Goal: Find specific page/section: Find specific page/section

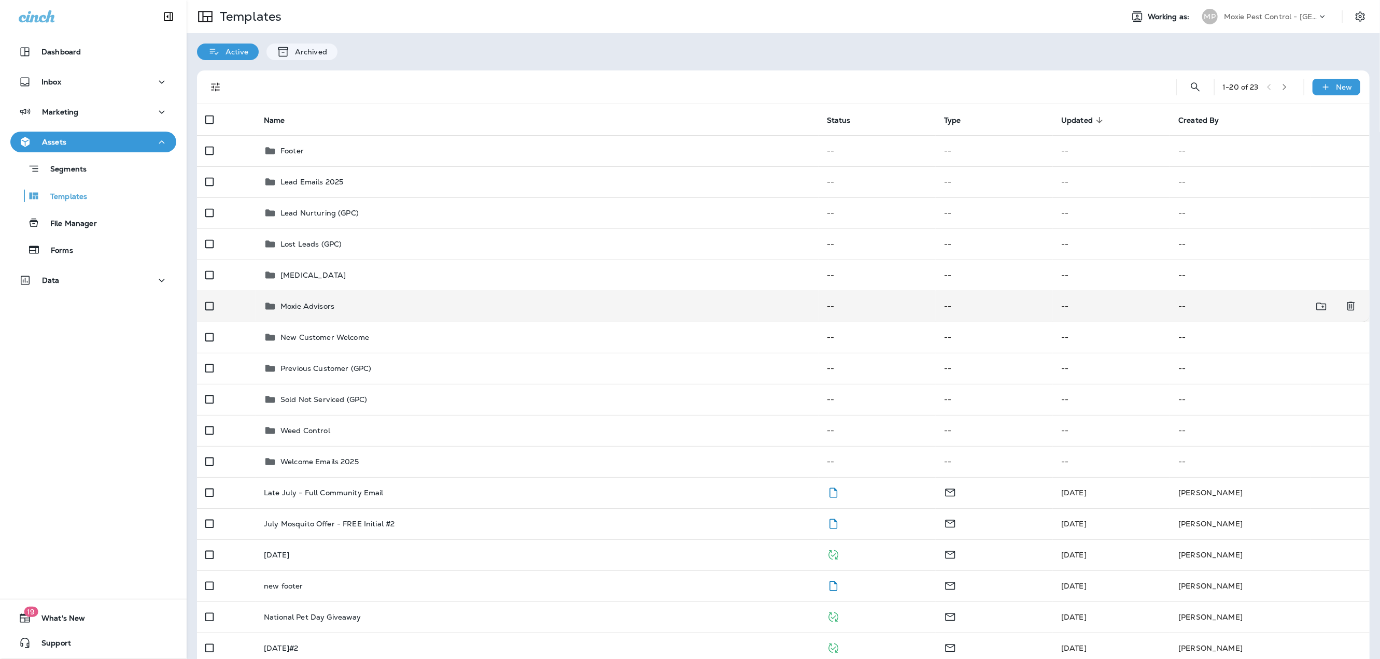
click at [288, 306] on p "Moxie Advisors" at bounding box center [307, 306] width 54 height 8
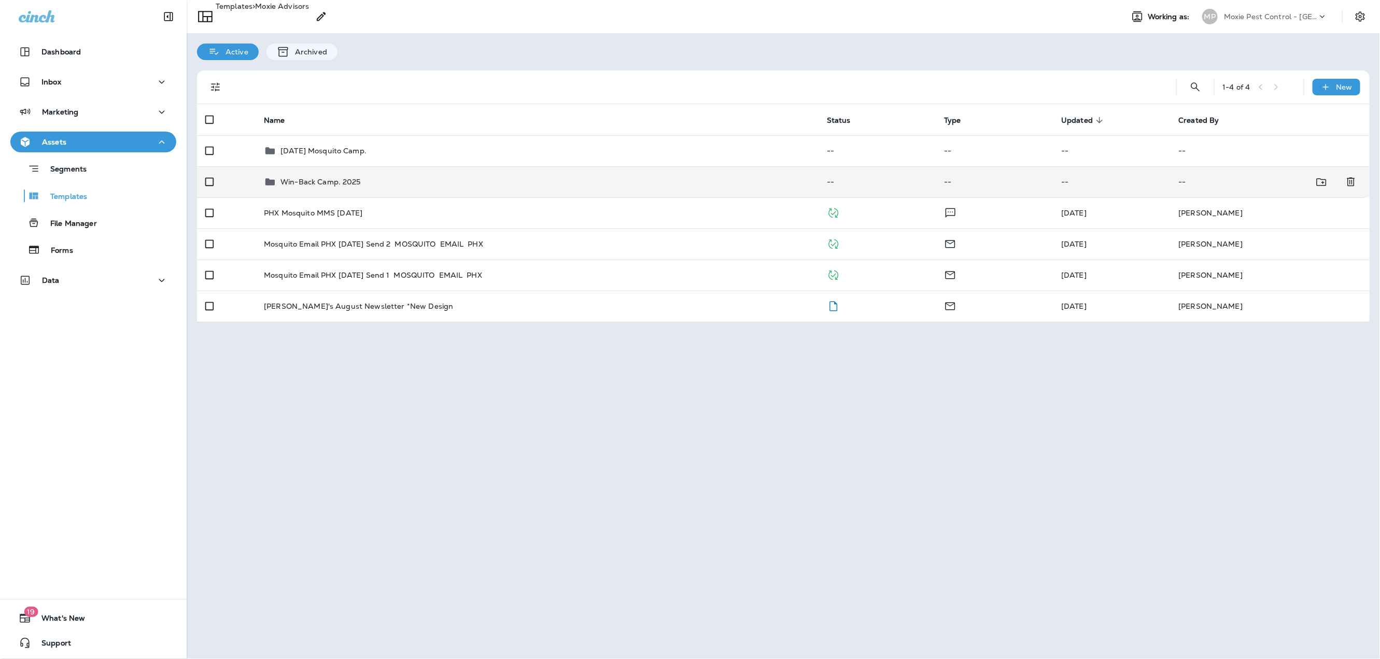
click at [303, 183] on p "Win-Back Camp. 2025" at bounding box center [320, 182] width 80 height 8
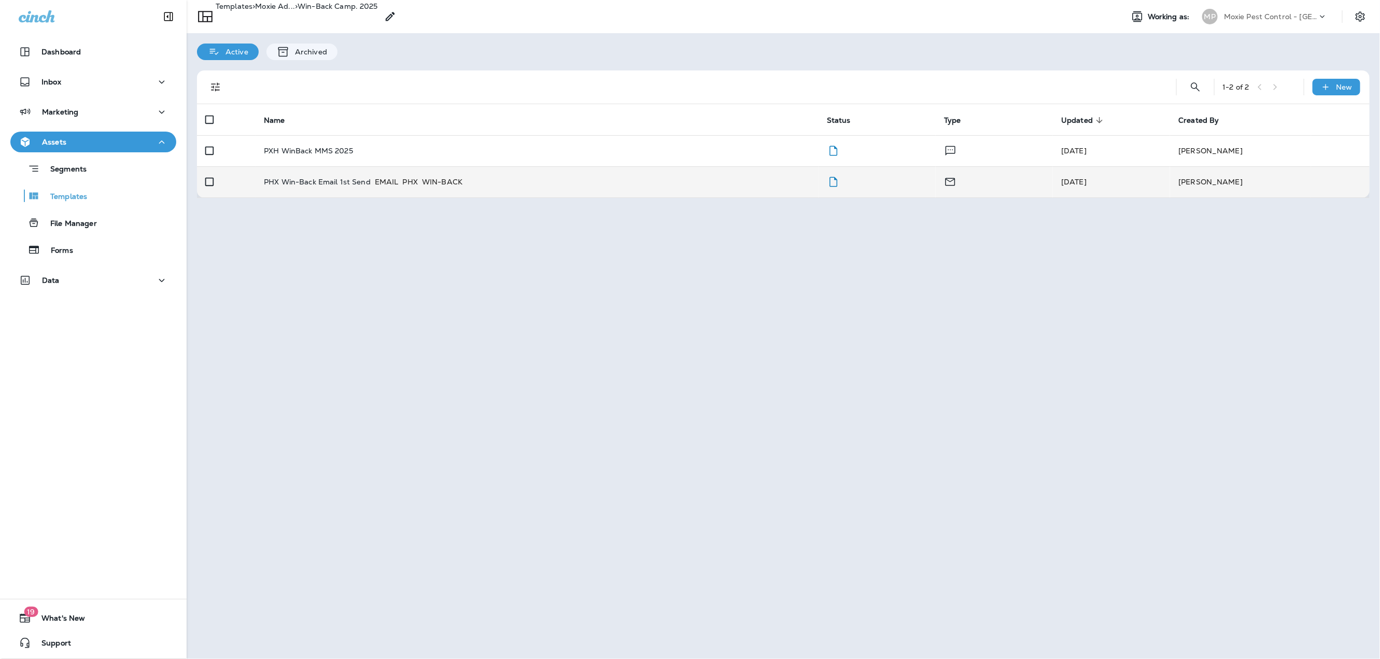
click at [301, 182] on p "PHX Win-Back Email 1st Send" at bounding box center [317, 182] width 107 height 10
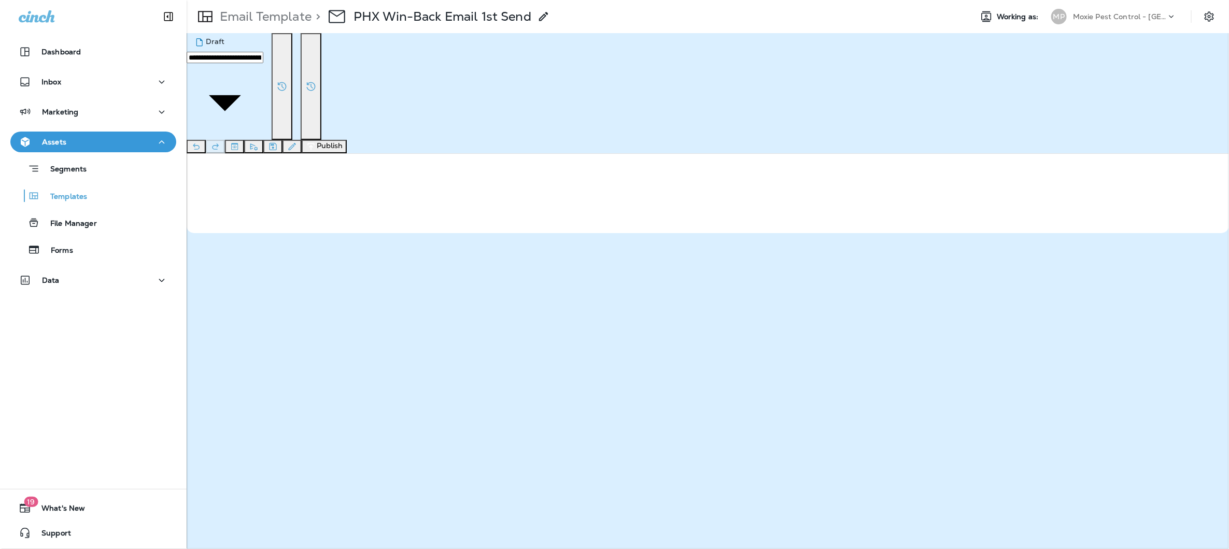
click at [1130, 14] on p "Moxie Pest Control - [GEOGRAPHIC_DATA]" at bounding box center [1119, 16] width 93 height 8
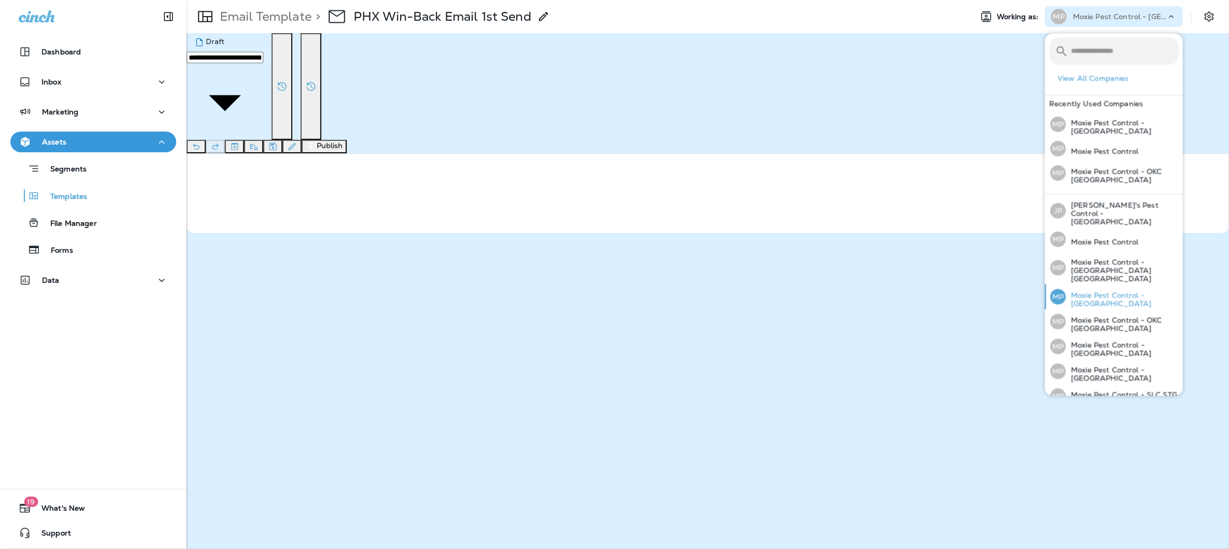
click at [1114, 292] on p "Moxie Pest Control - [GEOGRAPHIC_DATA]" at bounding box center [1122, 300] width 113 height 17
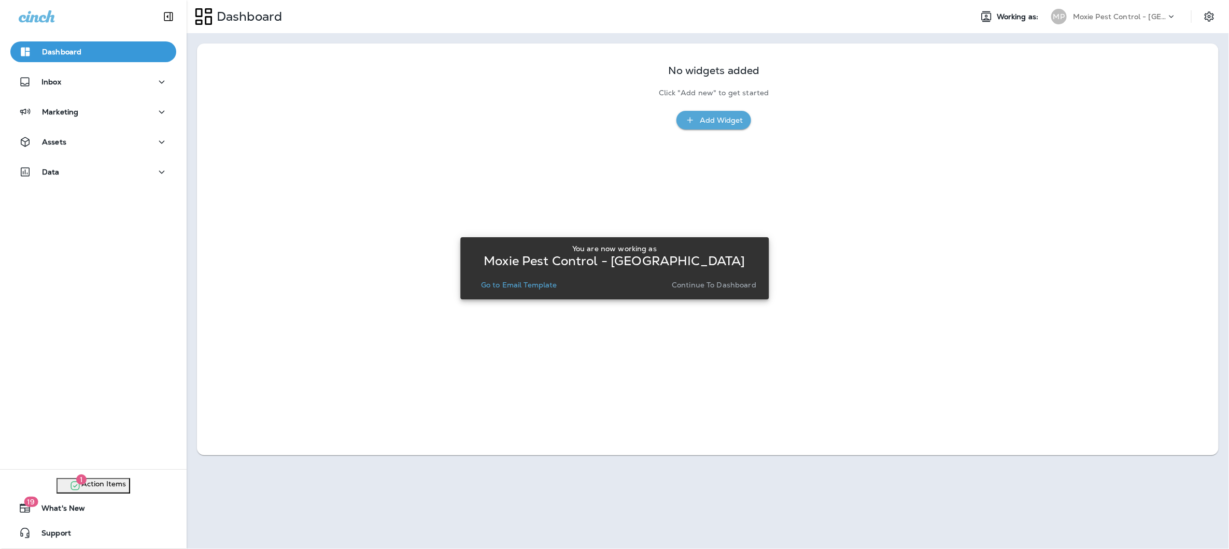
click at [701, 285] on p "Continue to Dashboard" at bounding box center [714, 285] width 84 height 8
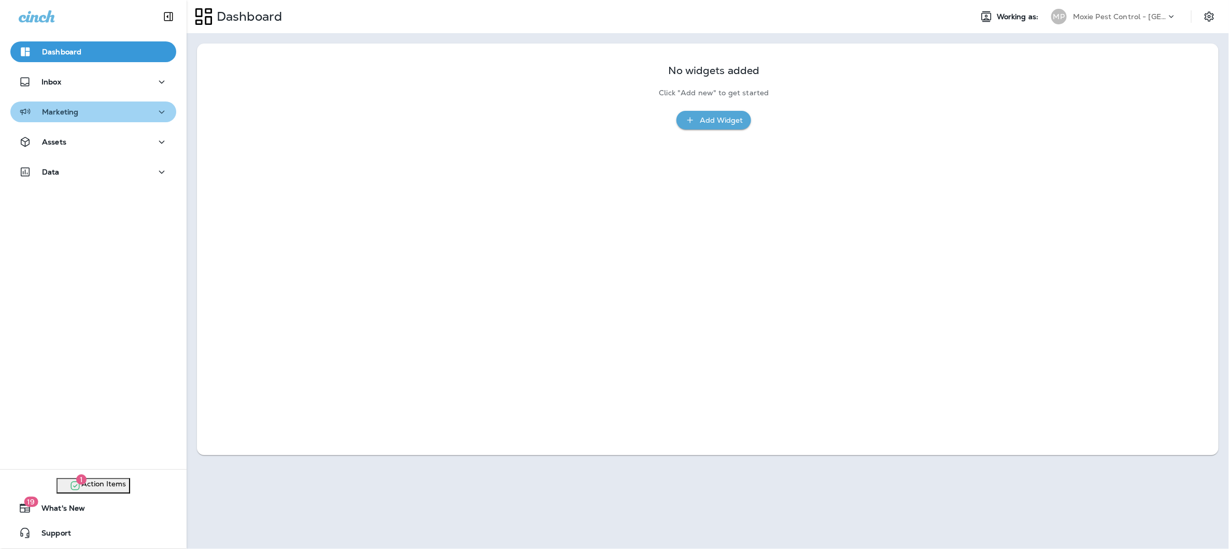
click at [68, 114] on p "Marketing" at bounding box center [60, 112] width 36 height 8
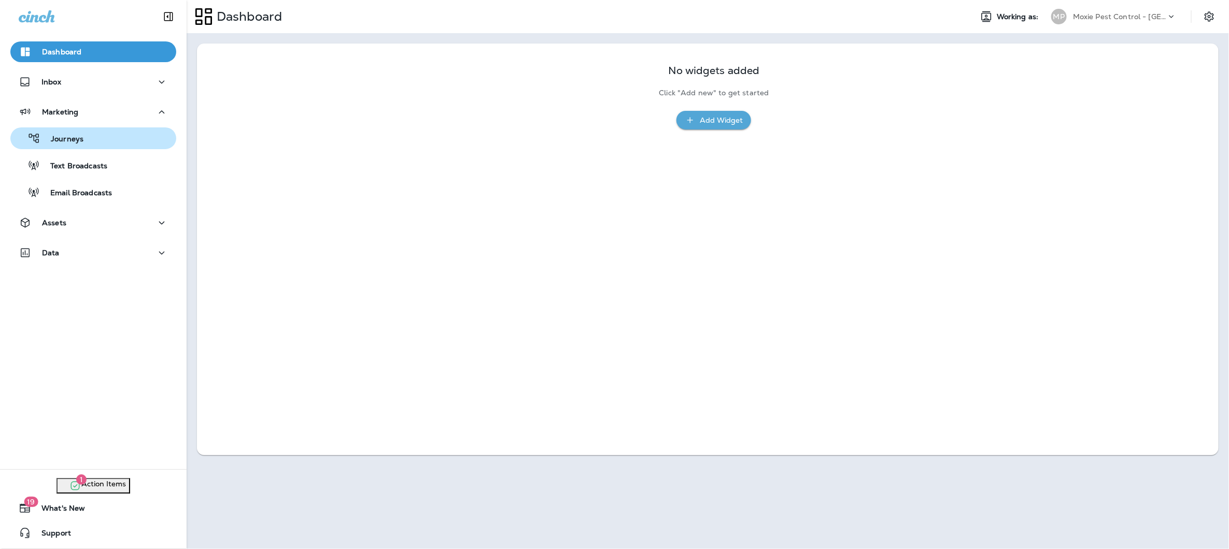
click at [72, 131] on div "Journeys" at bounding box center [49, 139] width 69 height 16
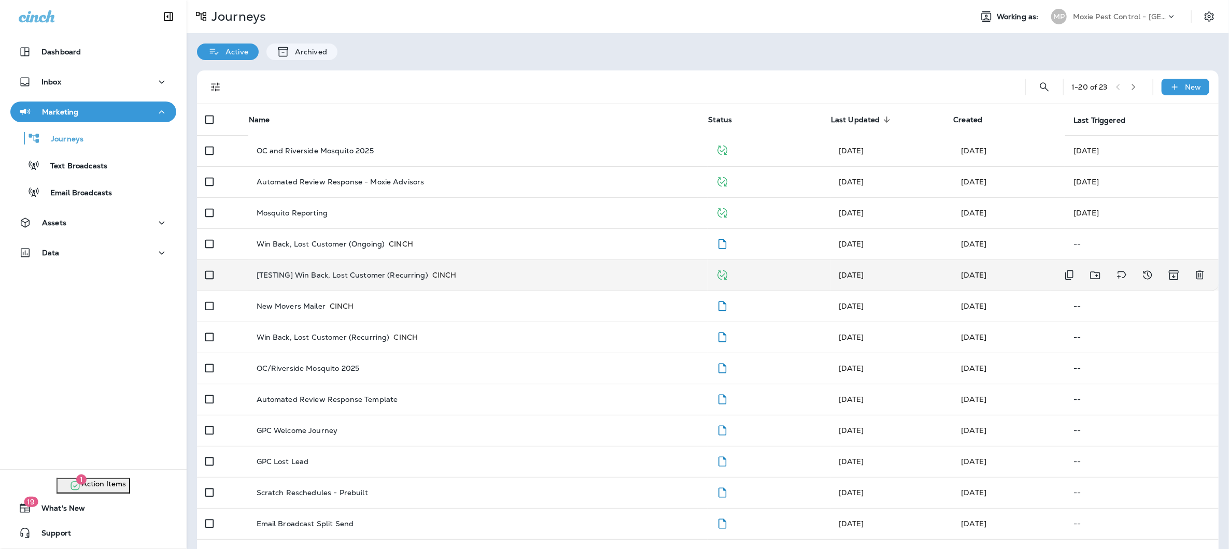
click at [320, 274] on p "[TESTING] Win Back, Lost Customer (Recurring)" at bounding box center [343, 275] width 172 height 10
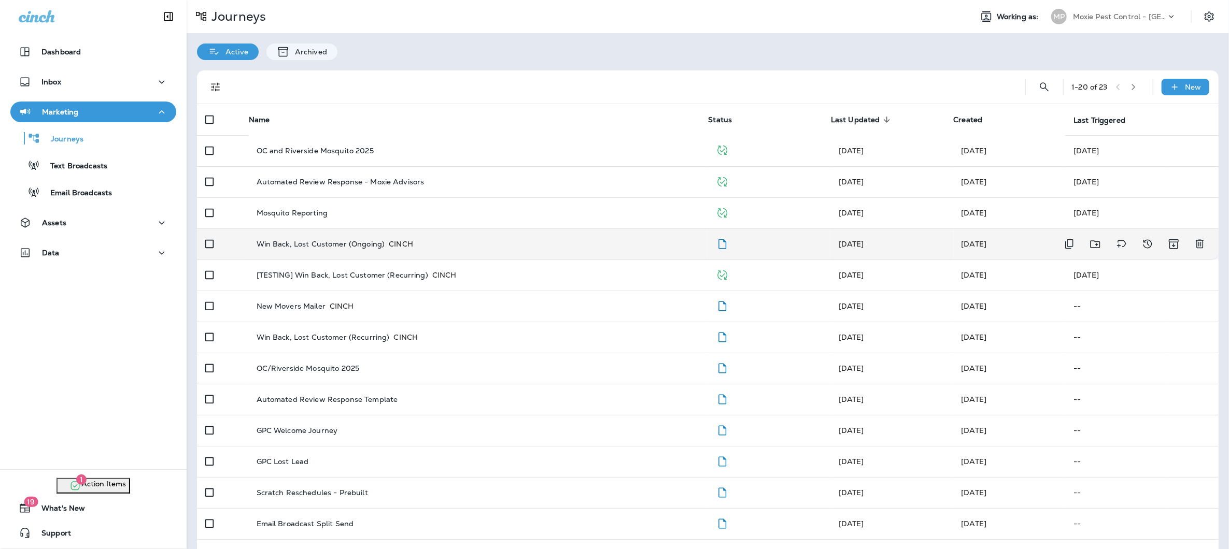
click at [354, 241] on p "Win Back, Lost Customer (Ongoing)" at bounding box center [321, 244] width 129 height 10
